Goal: Contribute content

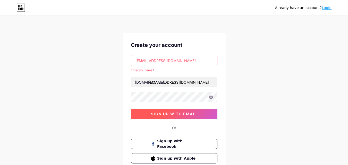
click at [172, 113] on span "sign up with email" at bounding box center [174, 114] width 46 height 4
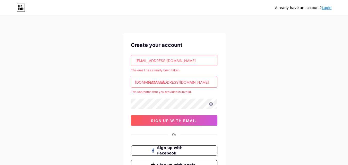
click at [328, 8] on link "Login" at bounding box center [327, 8] width 10 height 4
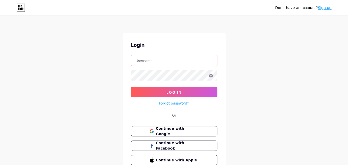
type input "[EMAIL_ADDRESS][DOMAIN_NAME]"
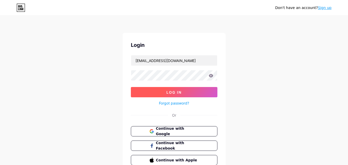
click at [176, 91] on span "Log In" at bounding box center [173, 92] width 15 height 4
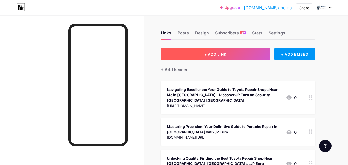
click at [230, 54] on button "+ ADD LINK" at bounding box center [215, 54] width 109 height 12
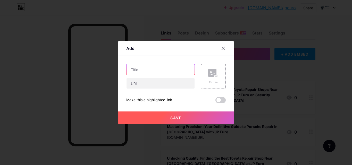
click at [159, 71] on input "text" at bounding box center [160, 69] width 68 height 10
paste input "Why Is Timely Mercedes Repair So Important for Performance?"
type input "Why Is Timely Mercedes Repair So Important for Performance?"
click at [118, 81] on div "Add Content YouTube Play YouTube video without leaving your page. ADD Vimeo Pla…" at bounding box center [176, 82] width 116 height 83
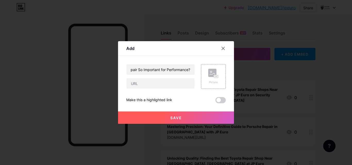
scroll to position [0, 0]
click at [129, 84] on input "text" at bounding box center [160, 83] width 68 height 10
paste input "[URL][DOMAIN_NAME]"
type input "[URL][DOMAIN_NAME]"
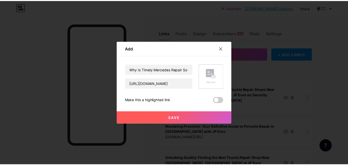
scroll to position [0, 0]
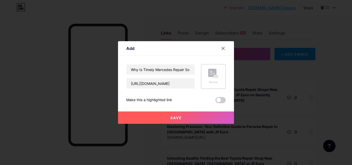
click at [208, 79] on div "Picture" at bounding box center [213, 76] width 10 height 15
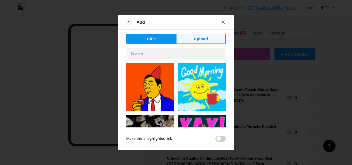
click at [205, 39] on span "Upload" at bounding box center [201, 38] width 14 height 5
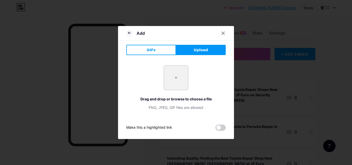
click at [171, 80] on input "file" at bounding box center [176, 78] width 24 height 24
type input "C:\fakepath\unnamed - 2025-03-19T174151_244 (1).jpg"
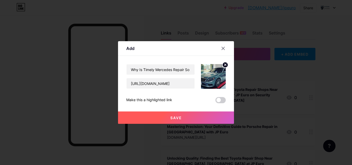
click at [184, 117] on button "Save" at bounding box center [176, 118] width 116 height 12
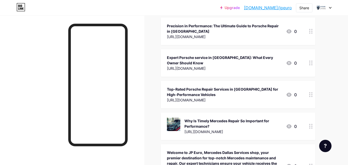
scroll to position [592, 0]
click at [309, 112] on div at bounding box center [311, 126] width 9 height 28
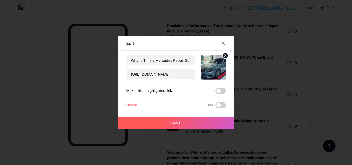
click at [222, 38] on div "Edit Content YouTube Play YouTube video without leaving your page. ADD Vimeo Pl…" at bounding box center [176, 82] width 116 height 93
click at [222, 44] on icon at bounding box center [223, 43] width 4 height 4
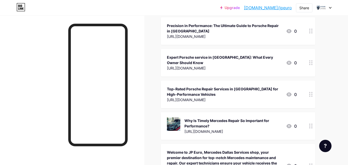
drag, startPoint x: 229, startPoint y: 89, endPoint x: 134, endPoint y: 50, distance: 102.3
click at [134, 50] on div at bounding box center [72, 97] width 144 height 165
click at [272, 6] on link "[DOMAIN_NAME]/jpeuro" at bounding box center [268, 8] width 48 height 6
